Goal: Find specific page/section

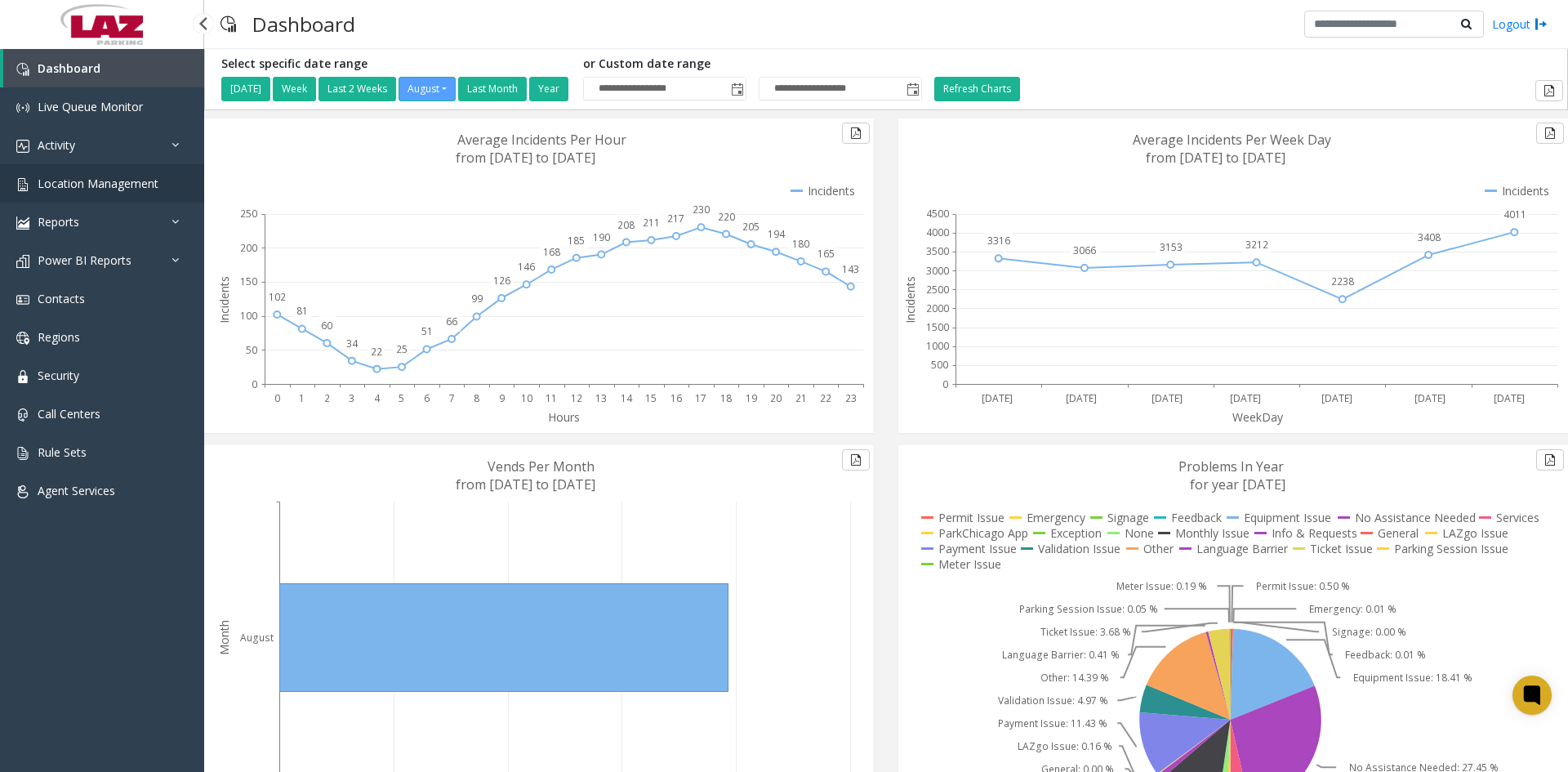
click at [82, 183] on span "Location Management" at bounding box center [98, 183] width 121 height 16
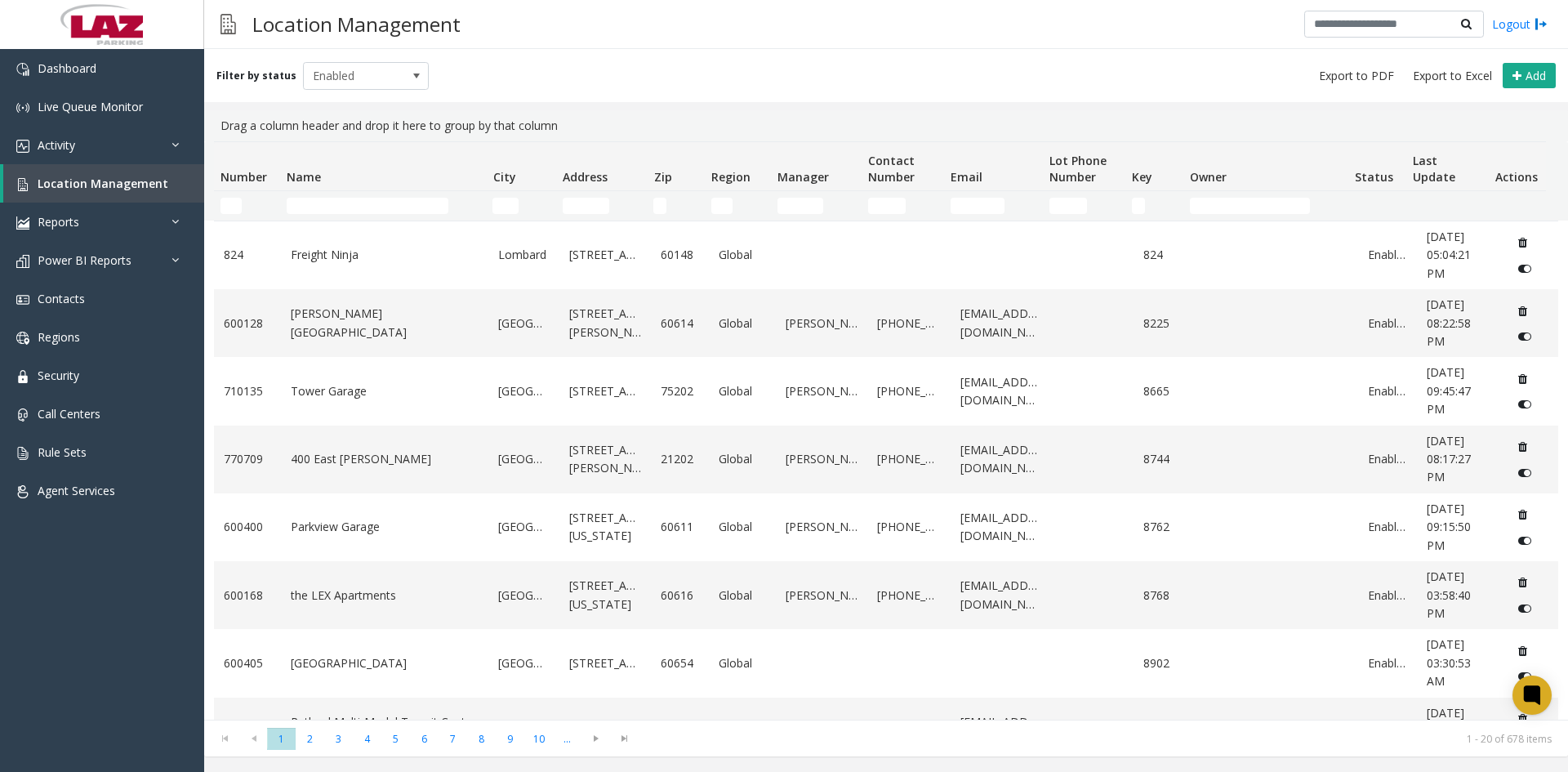
click at [327, 213] on td "Name Filter" at bounding box center [382, 206] width 206 height 30
click at [326, 201] on input "Name Filter" at bounding box center [368, 205] width 162 height 17
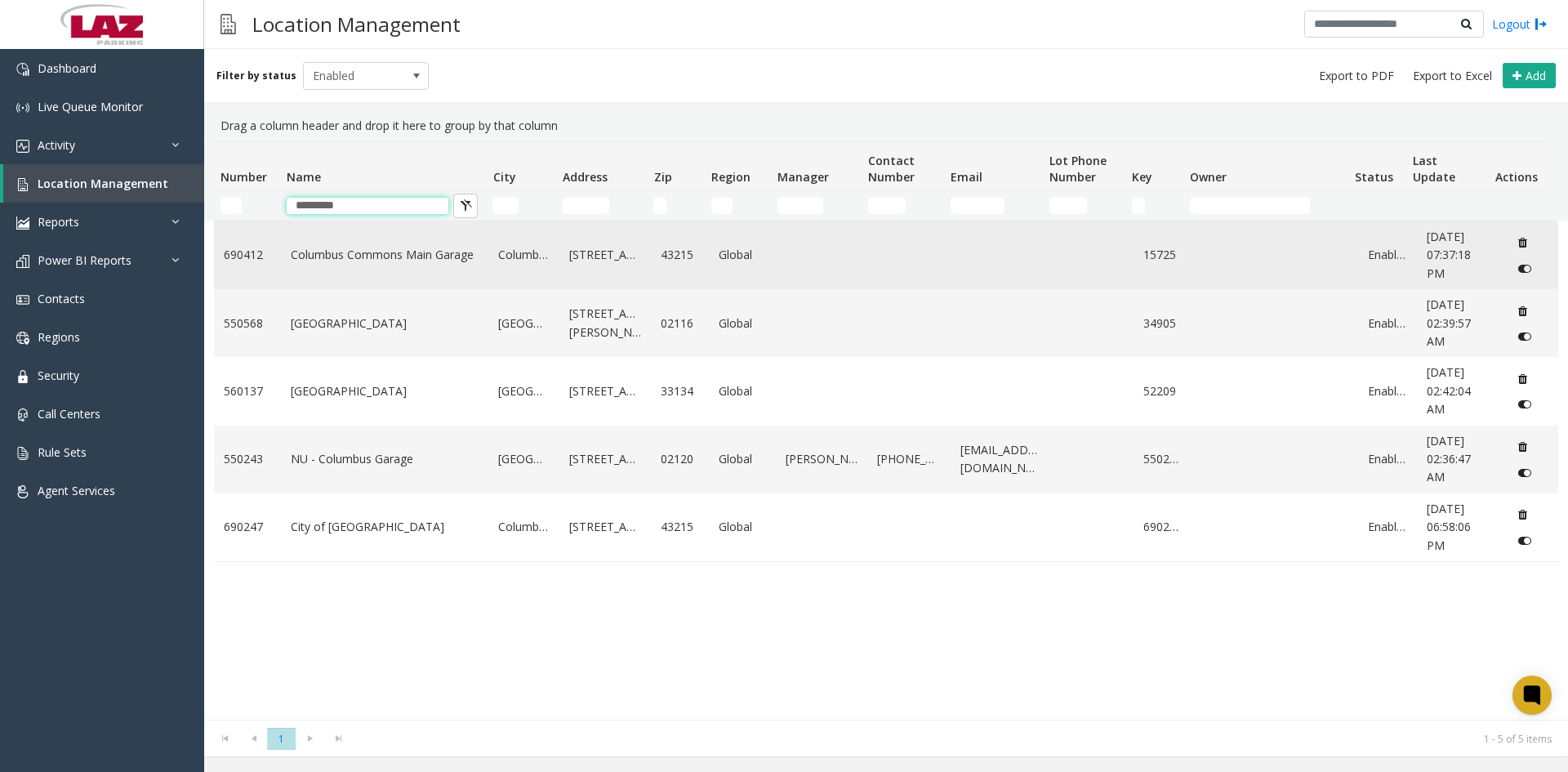
type input "********"
click at [356, 262] on link "Columbus Commons Main Garage" at bounding box center [384, 254] width 188 height 18
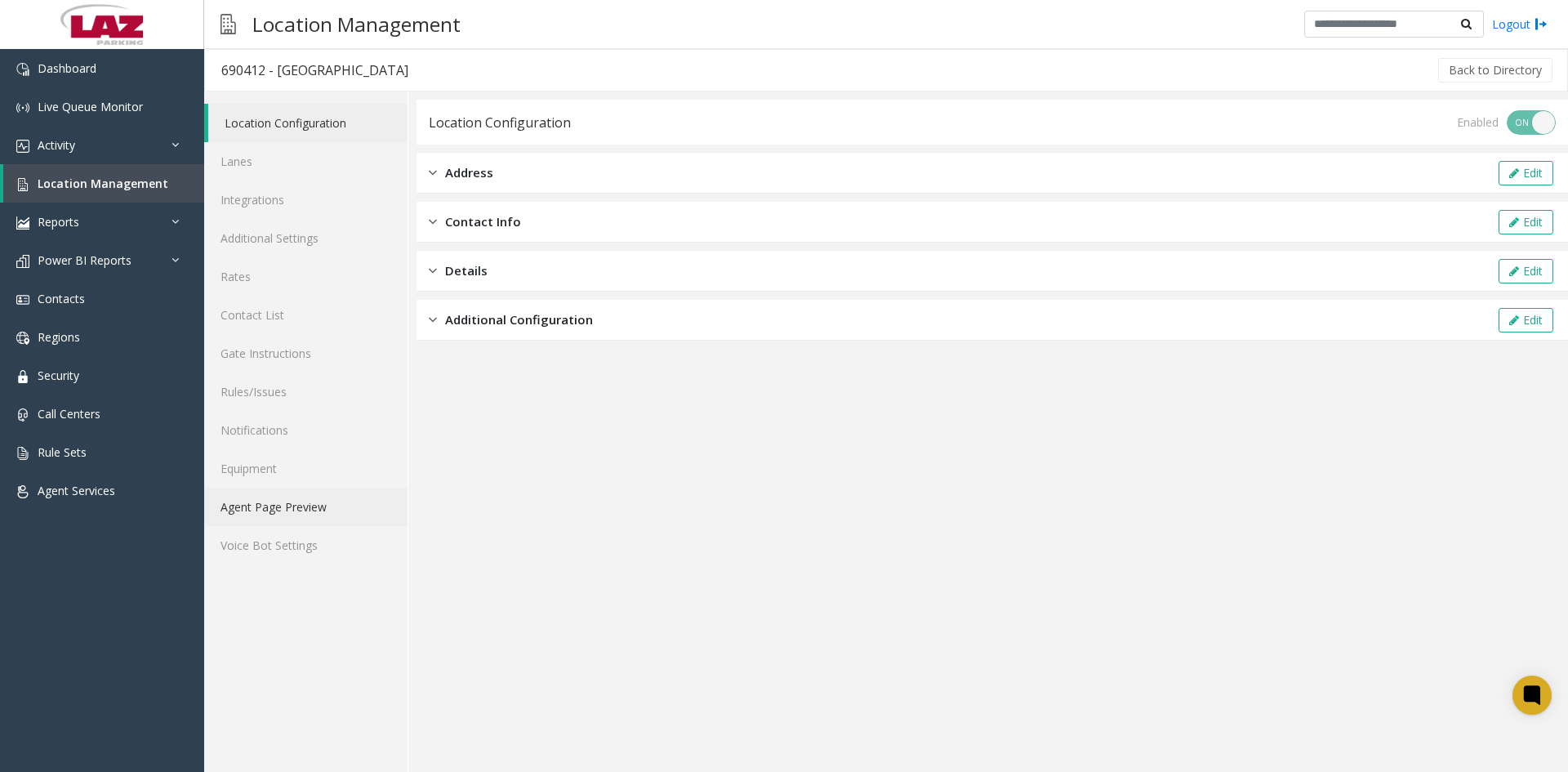
click at [291, 512] on link "Agent Page Preview" at bounding box center [306, 507] width 203 height 38
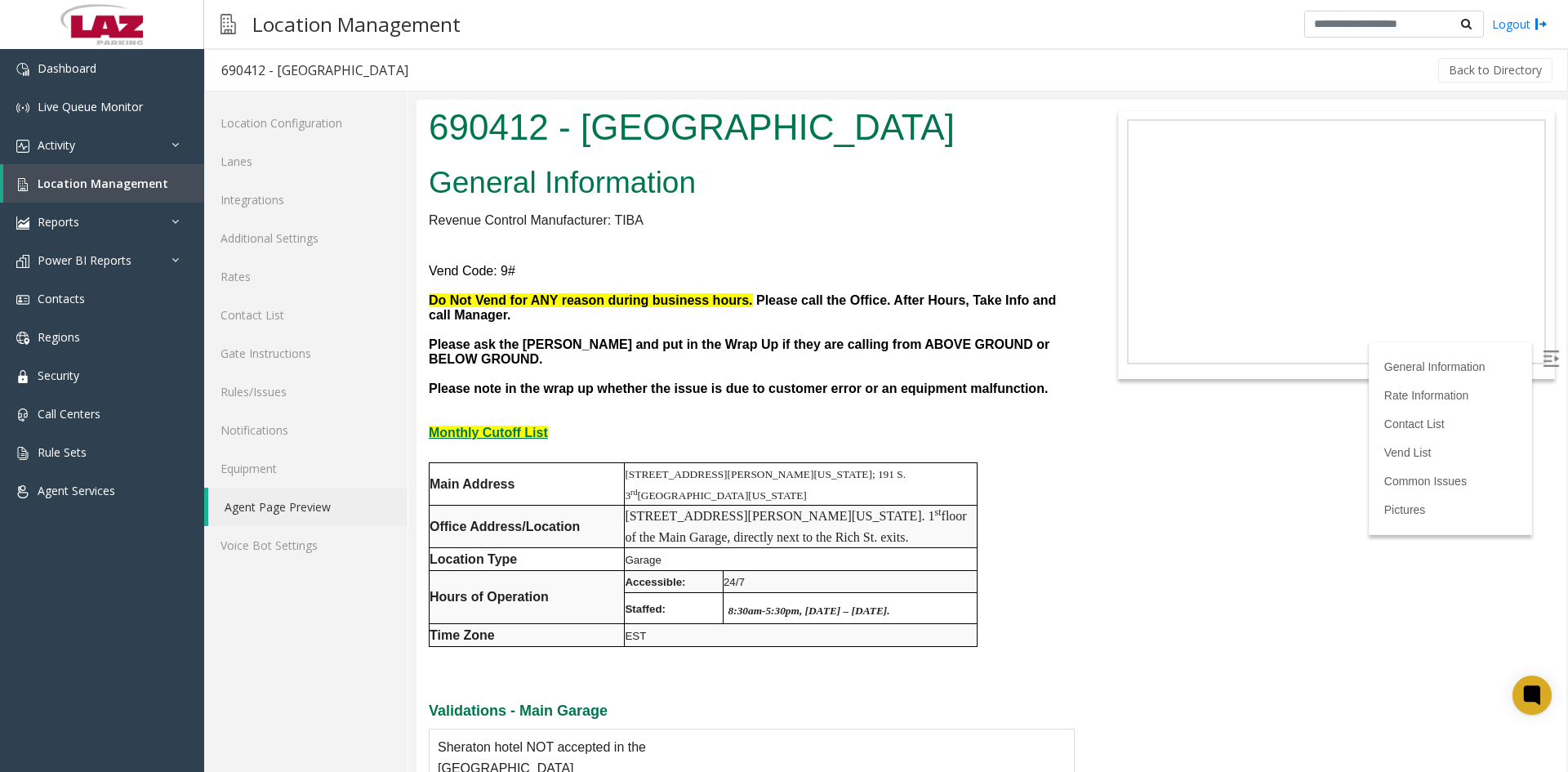
scroll to position [164, 0]
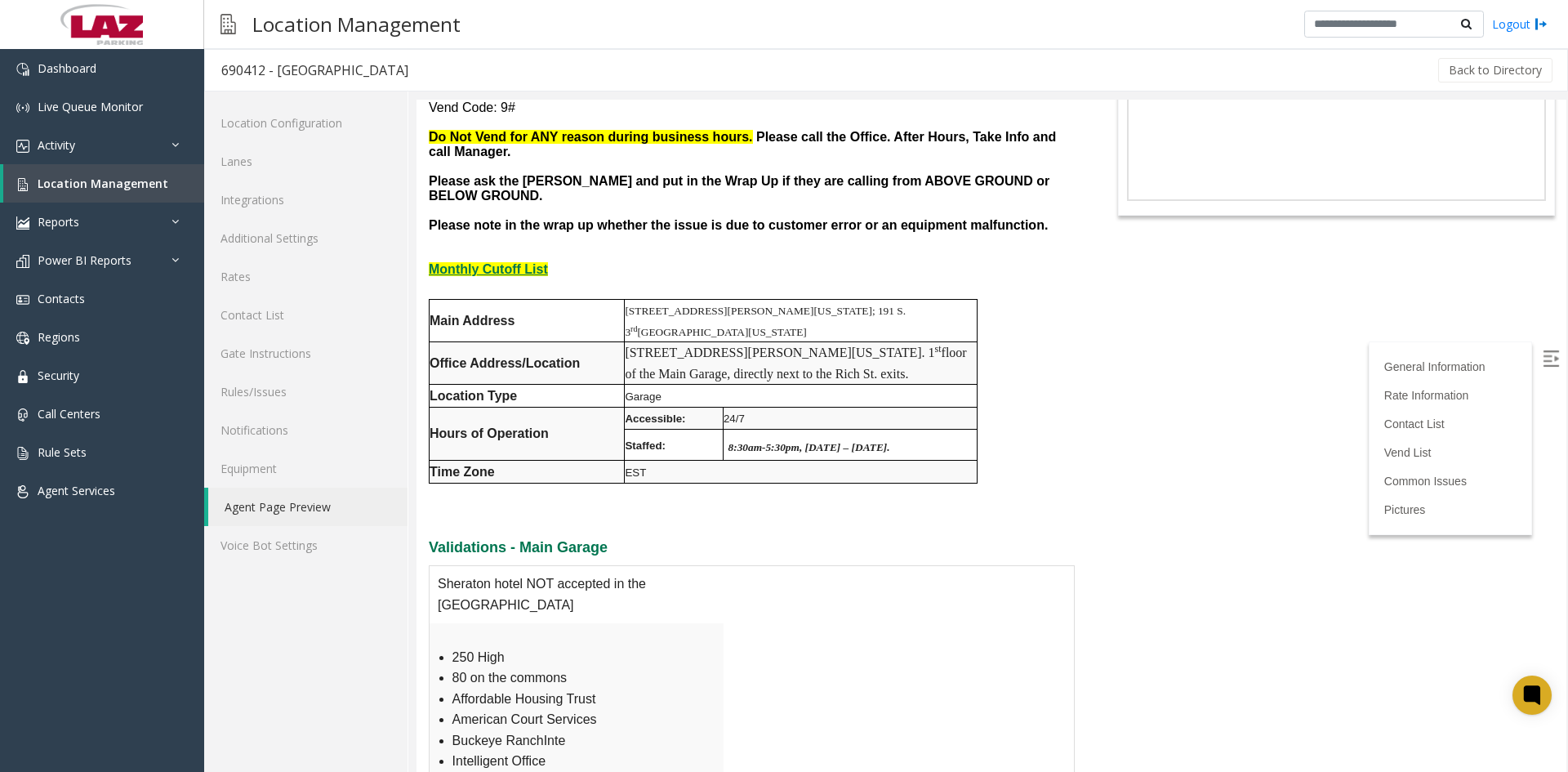
click at [1542, 352] on img at bounding box center [1550, 358] width 17 height 17
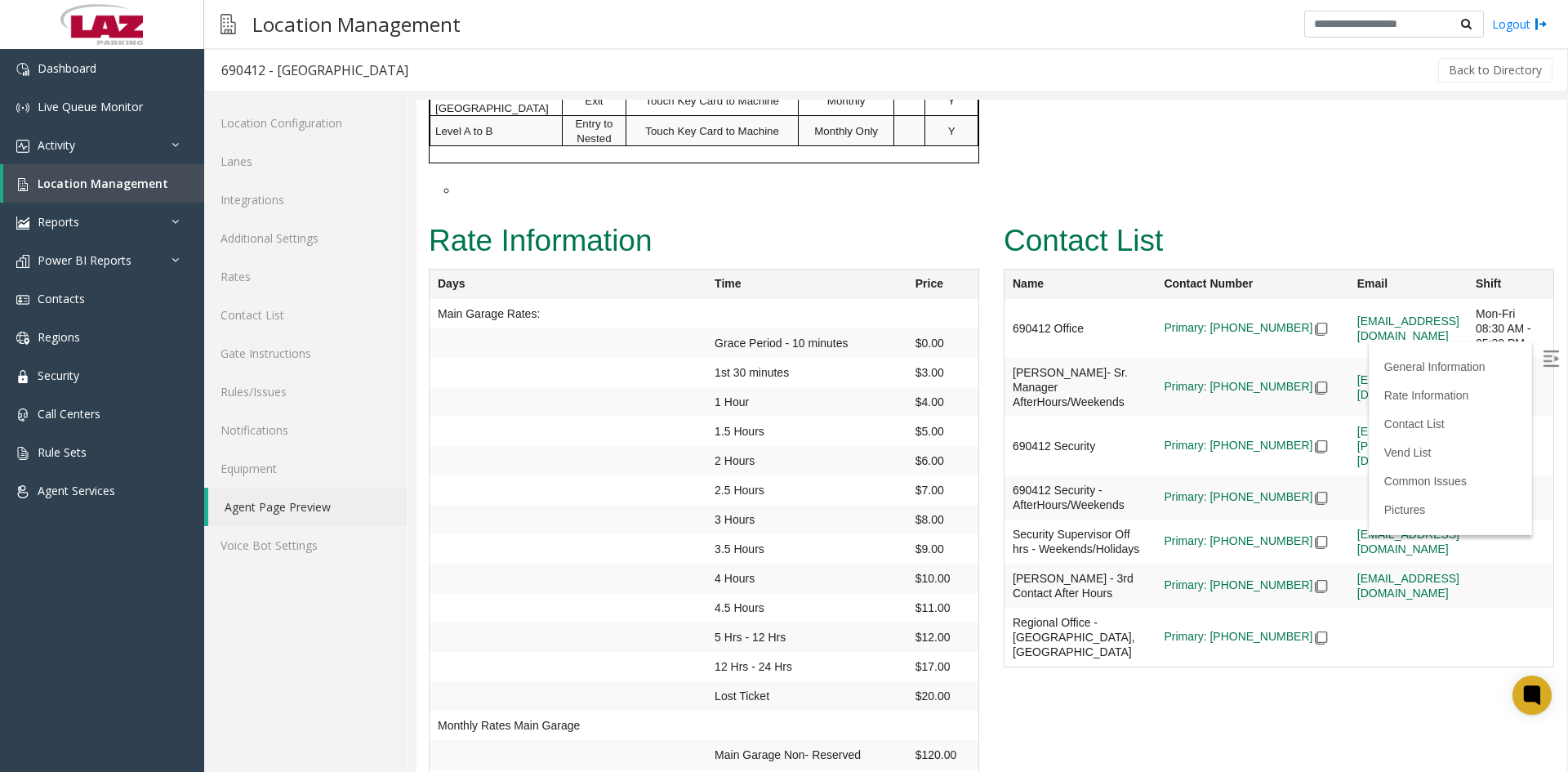
scroll to position [2369, 0]
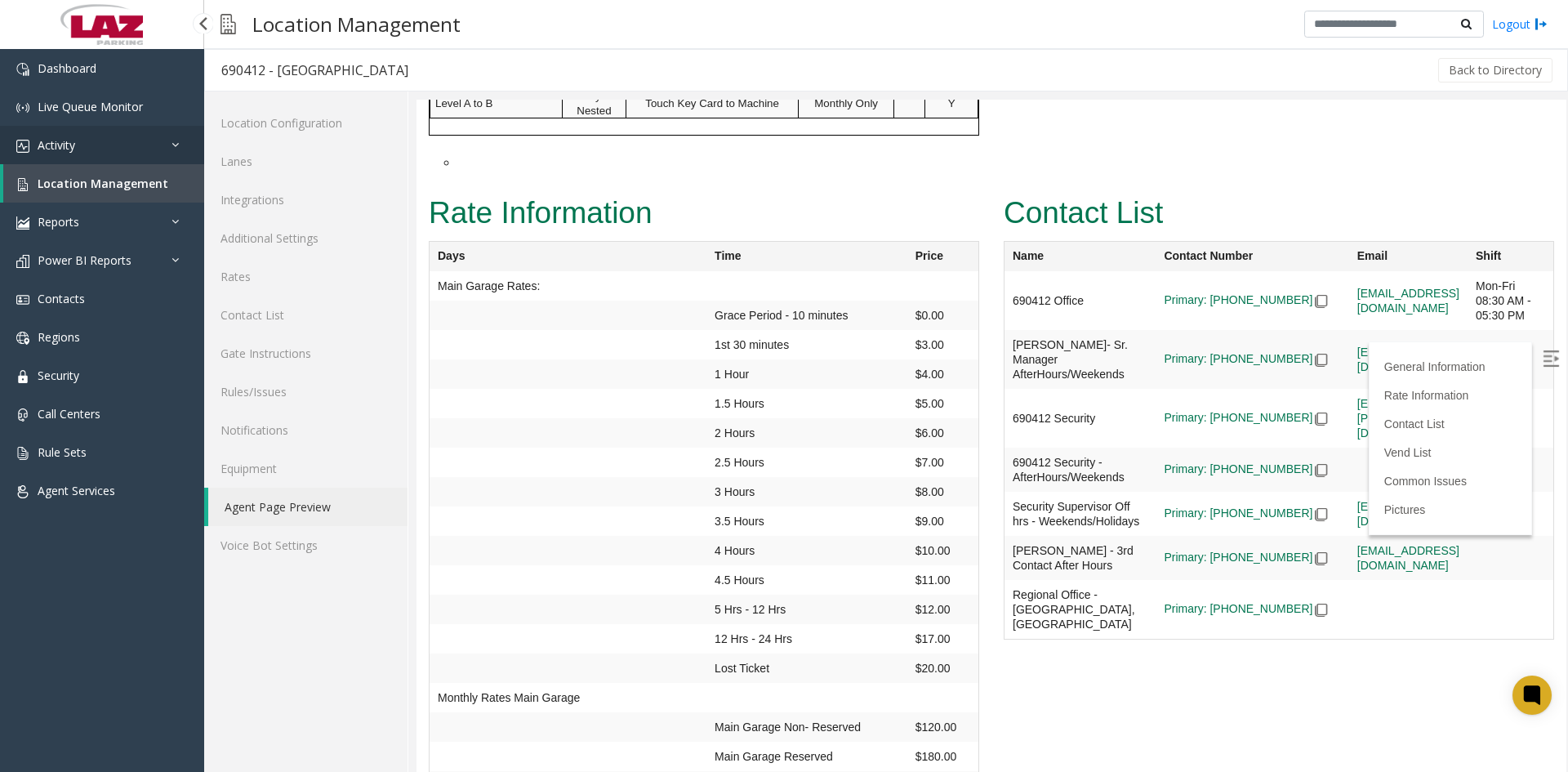
click at [86, 141] on link "Activity" at bounding box center [102, 145] width 204 height 38
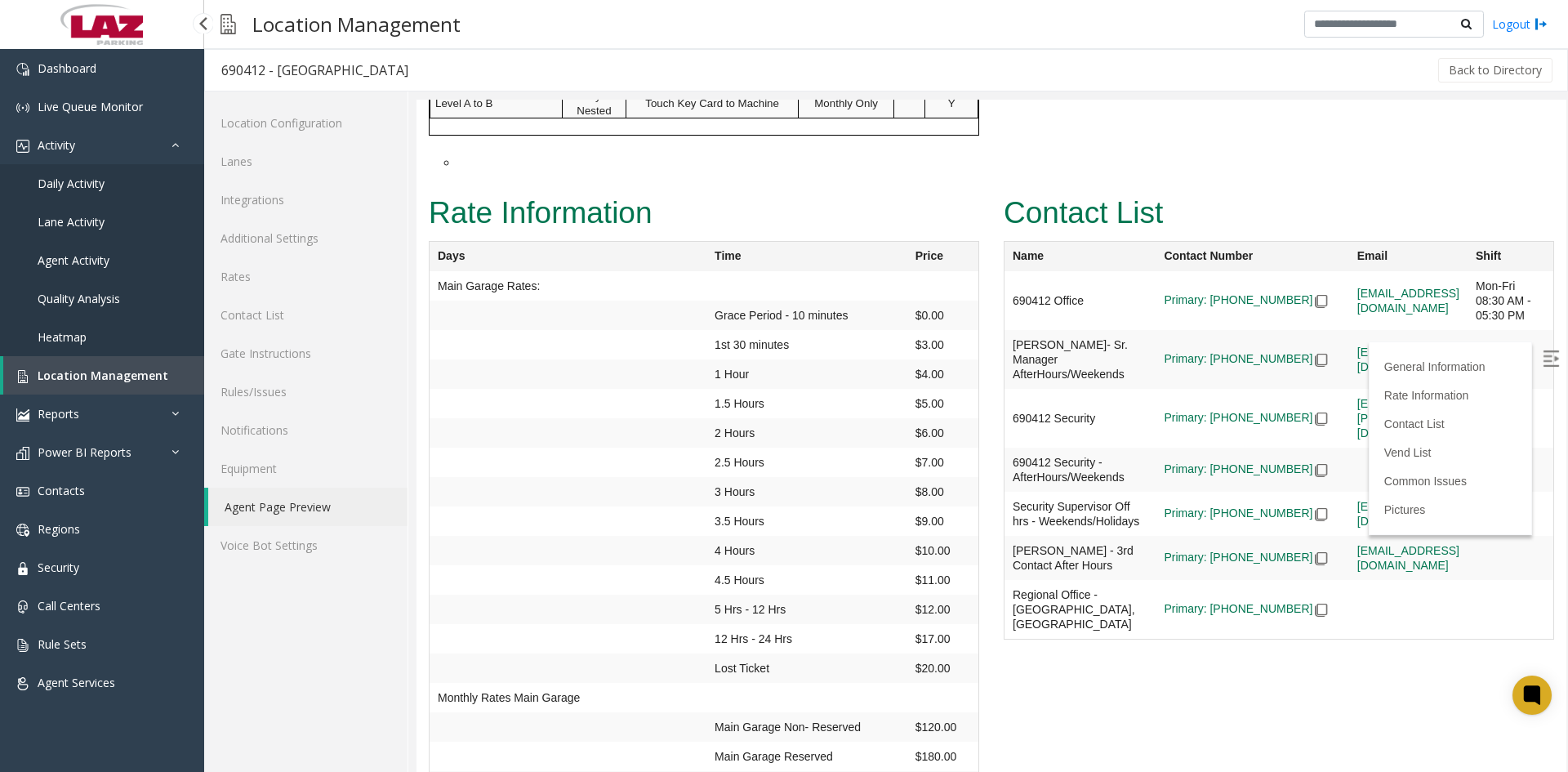
click at [84, 182] on span "Daily Activity" at bounding box center [71, 183] width 67 height 16
